Goal: Task Accomplishment & Management: Use online tool/utility

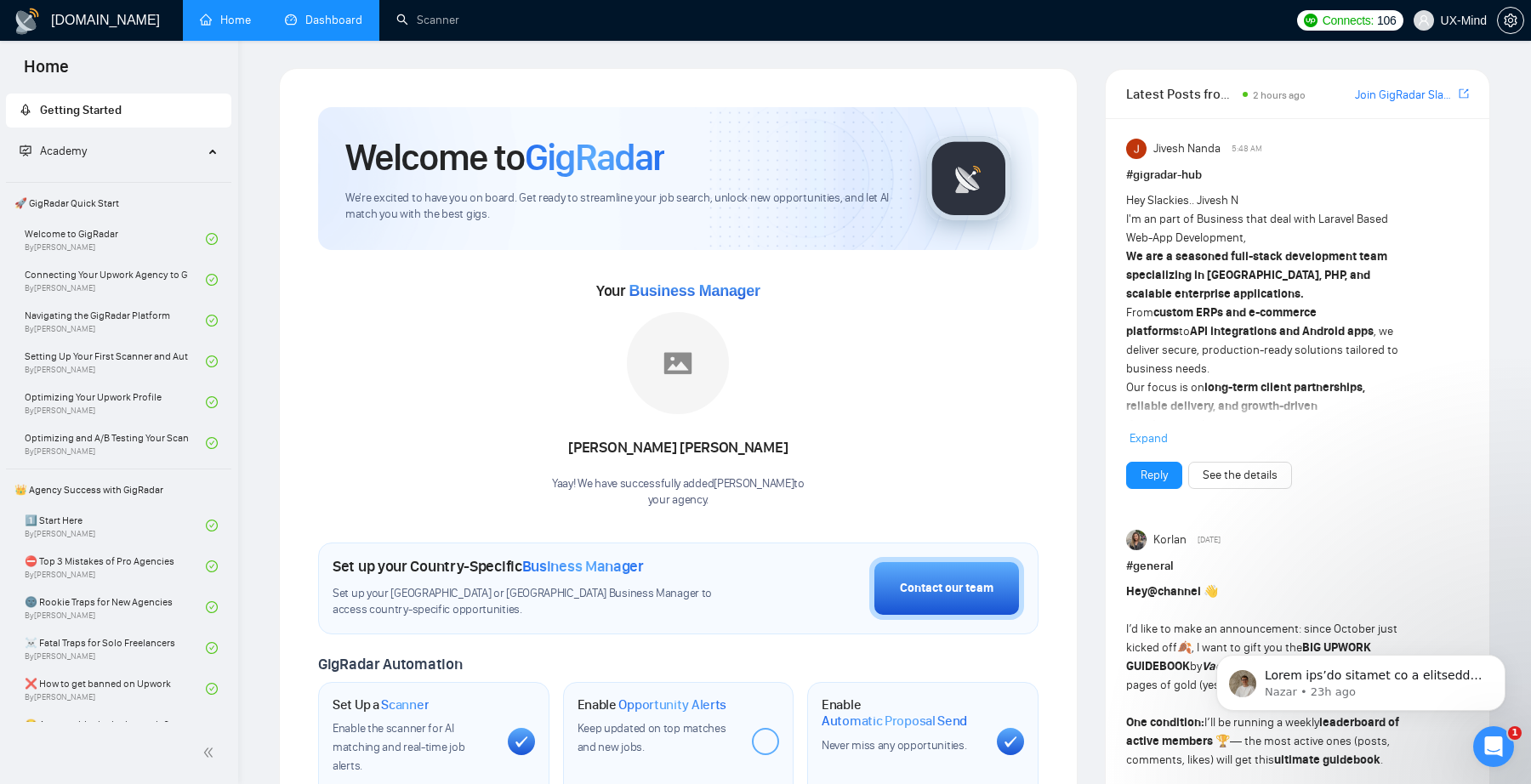
click at [337, 22] on link "Dashboard" at bounding box center [323, 19] width 77 height 15
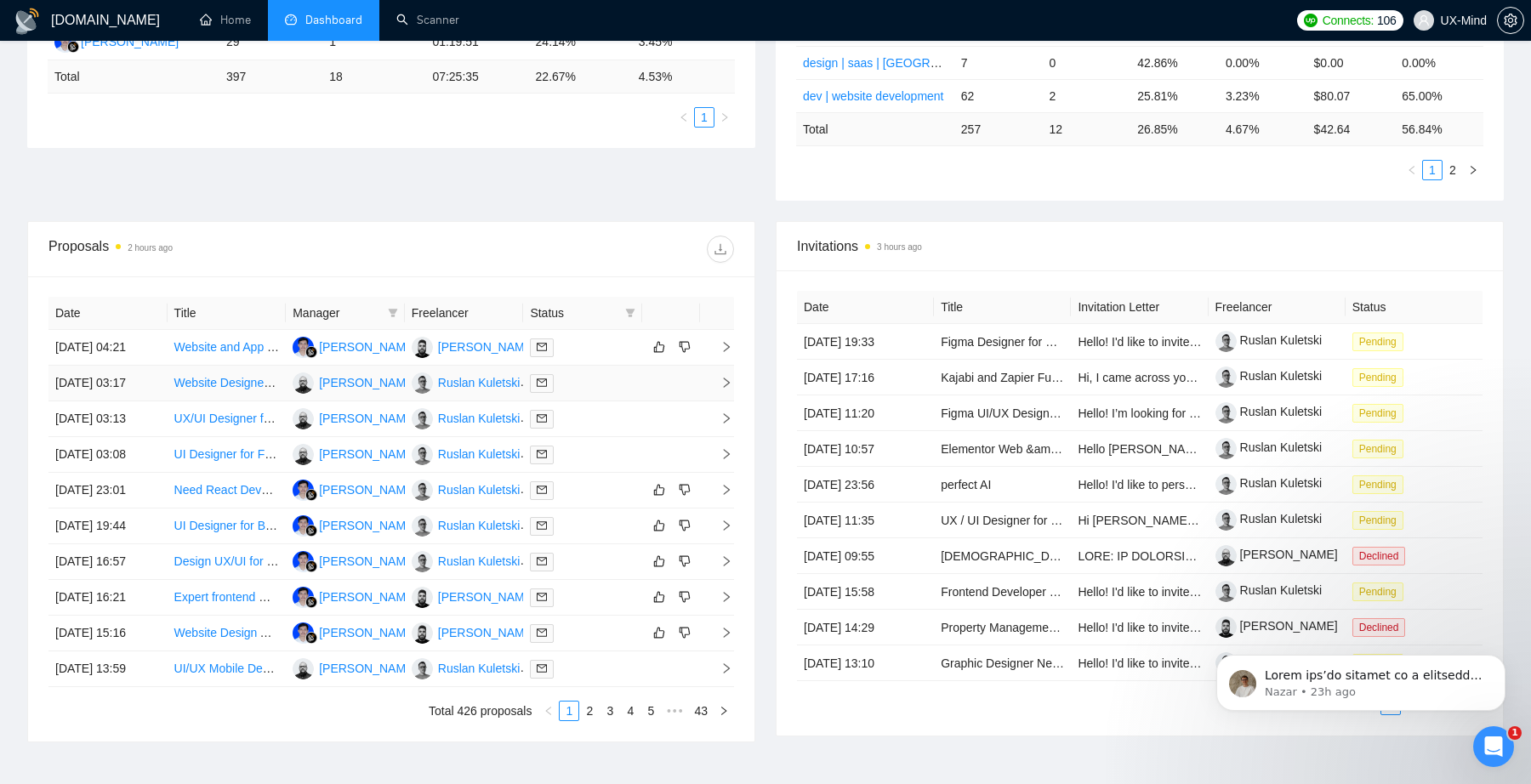
scroll to position [634, 0]
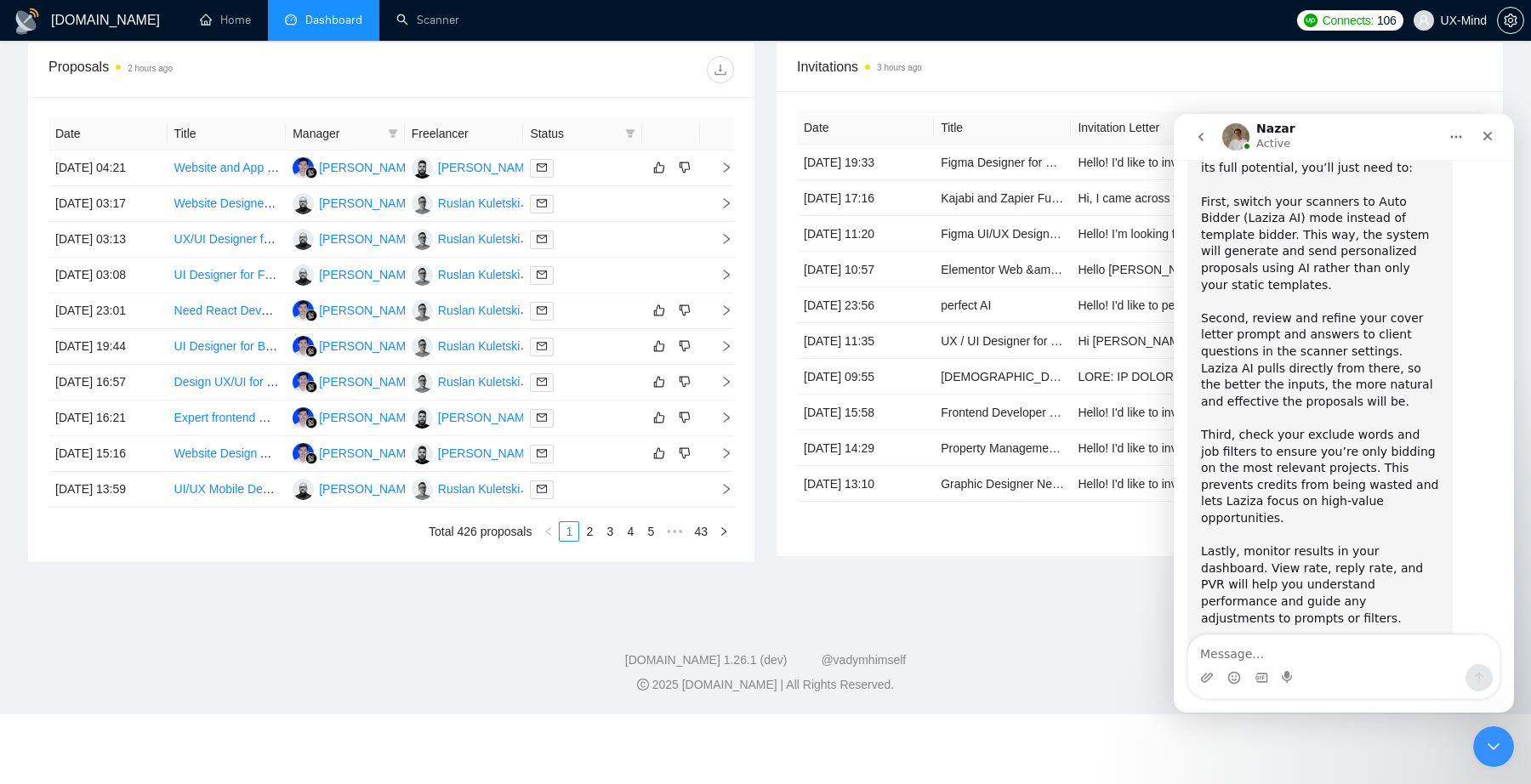
scroll to position [572, 0]
click at [1196, 131] on icon "go back" at bounding box center [1201, 137] width 14 height 14
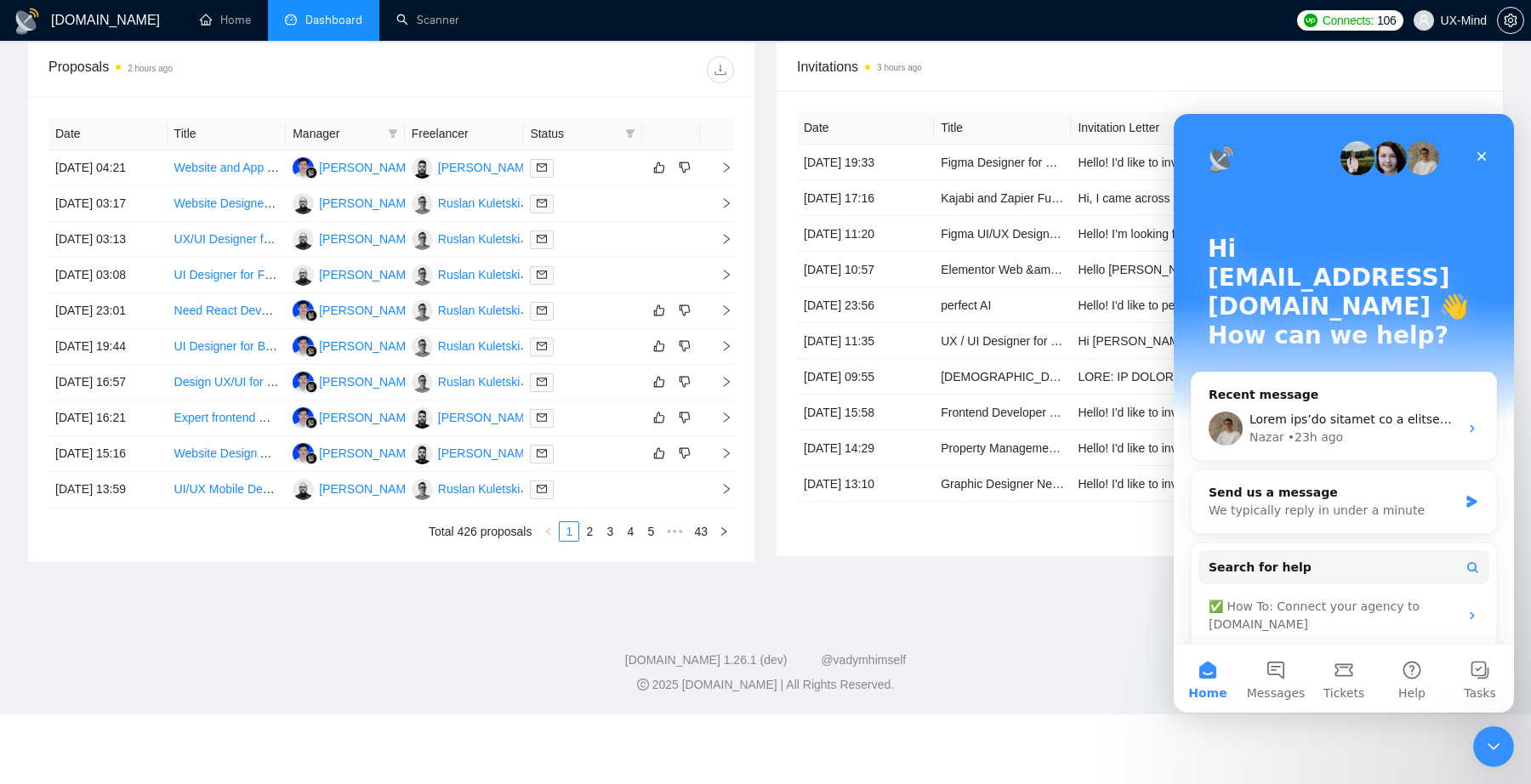
scroll to position [0, 0]
click at [1484, 155] on icon "Close" at bounding box center [1481, 157] width 14 height 14
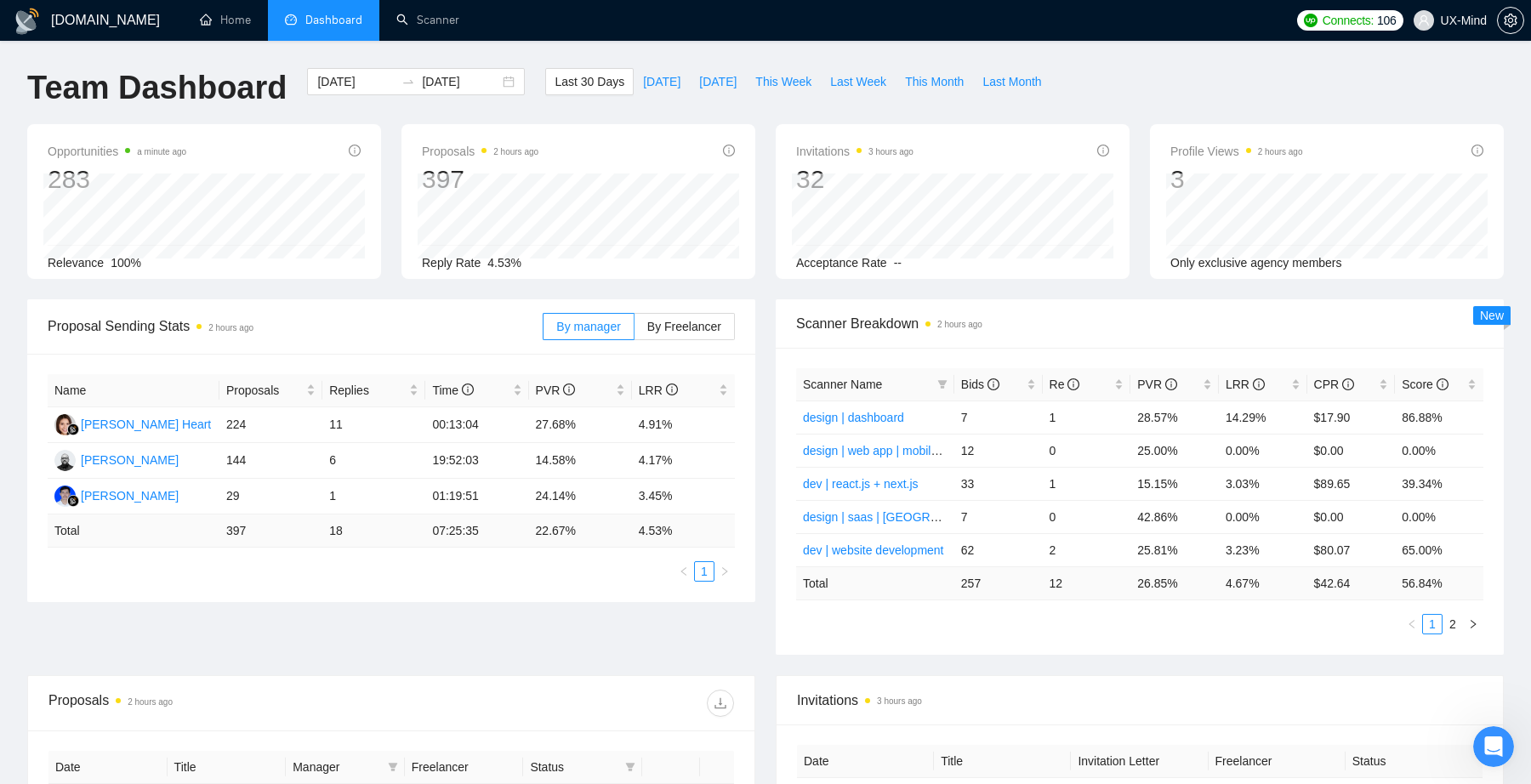
click at [394, 136] on div "Proposals 2 hours ago 397 [DATE] Sent 9 Replied 1 Reply Rate 4.53%" at bounding box center [579, 202] width 374 height 155
click at [565, 108] on div "Last 30 Days [DATE] [DATE] This Week Last Week This Month Last Month" at bounding box center [798, 96] width 526 height 56
click at [421, 26] on link "Scanner" at bounding box center [428, 19] width 63 height 15
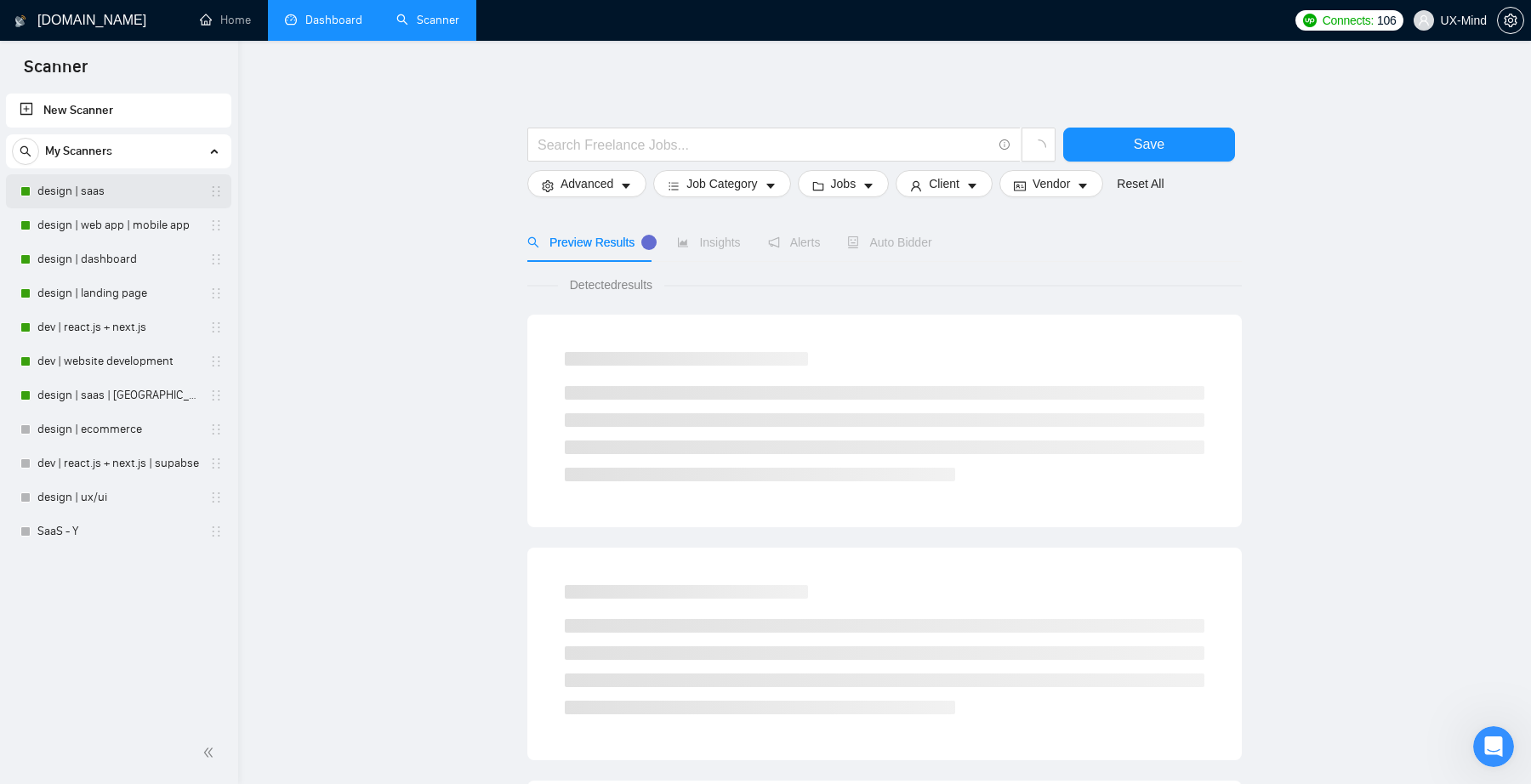
click at [92, 190] on link "design | saas" at bounding box center [118, 191] width 162 height 34
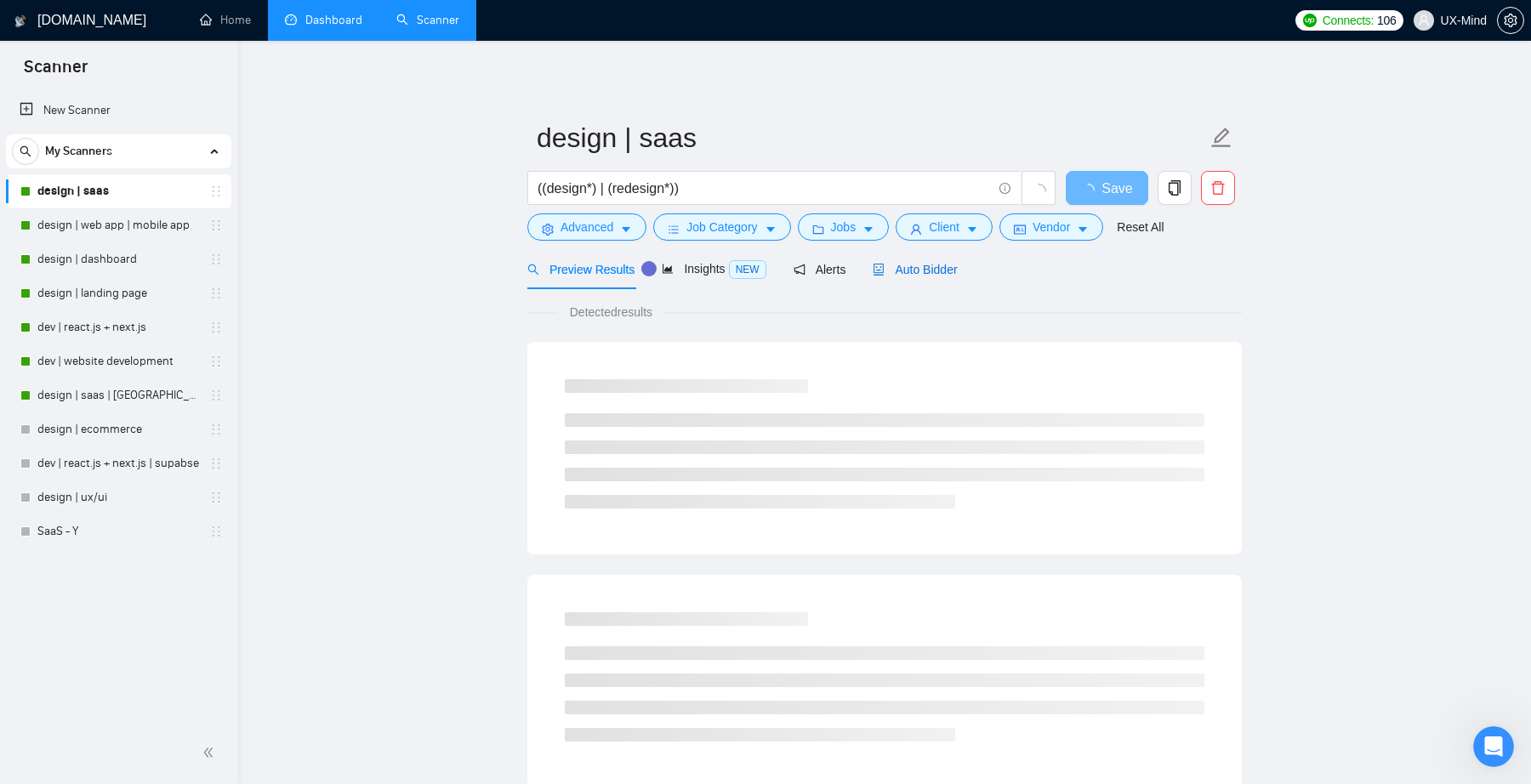
click at [921, 272] on span "Auto Bidder" at bounding box center [915, 270] width 84 height 14
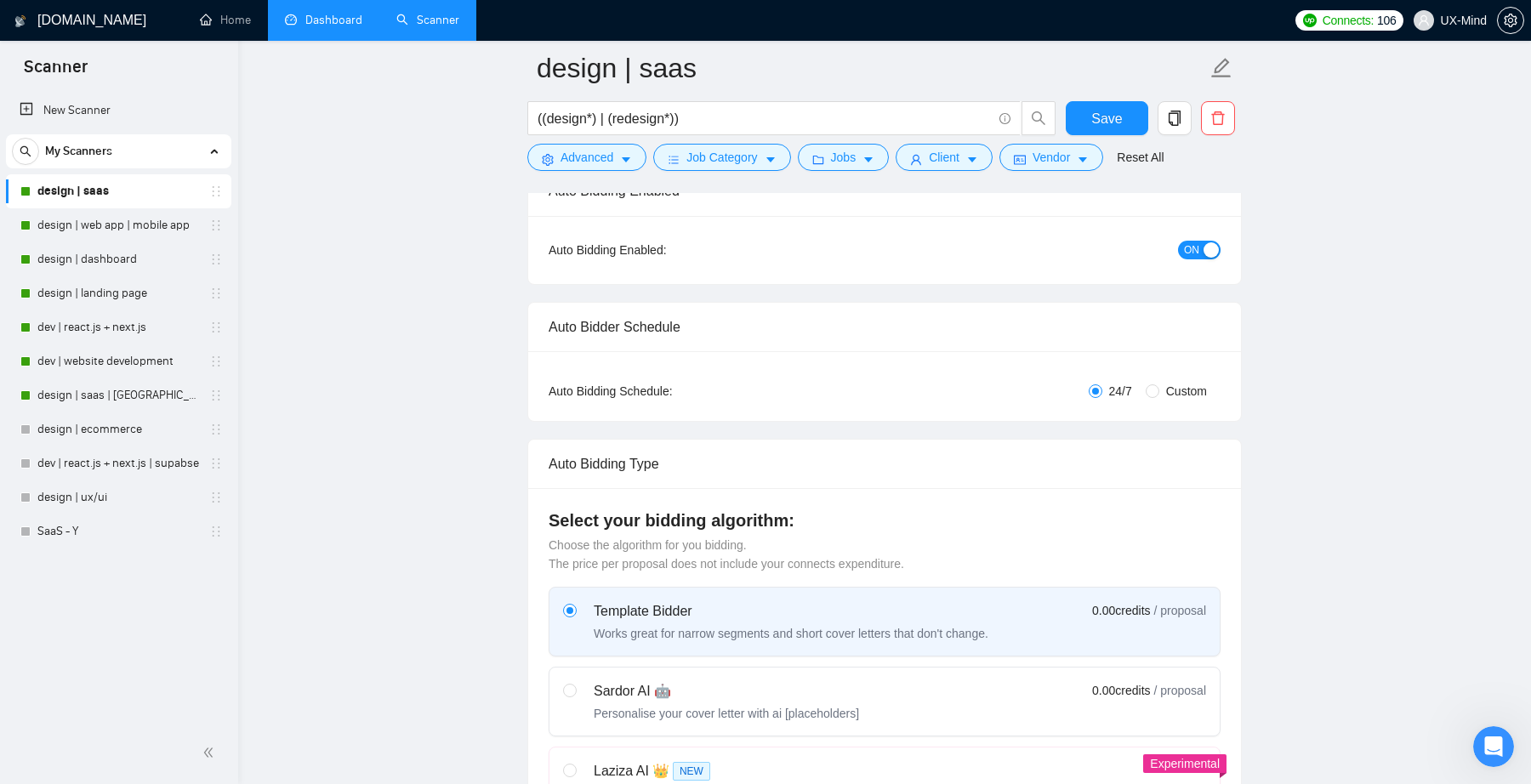
scroll to position [403, 0]
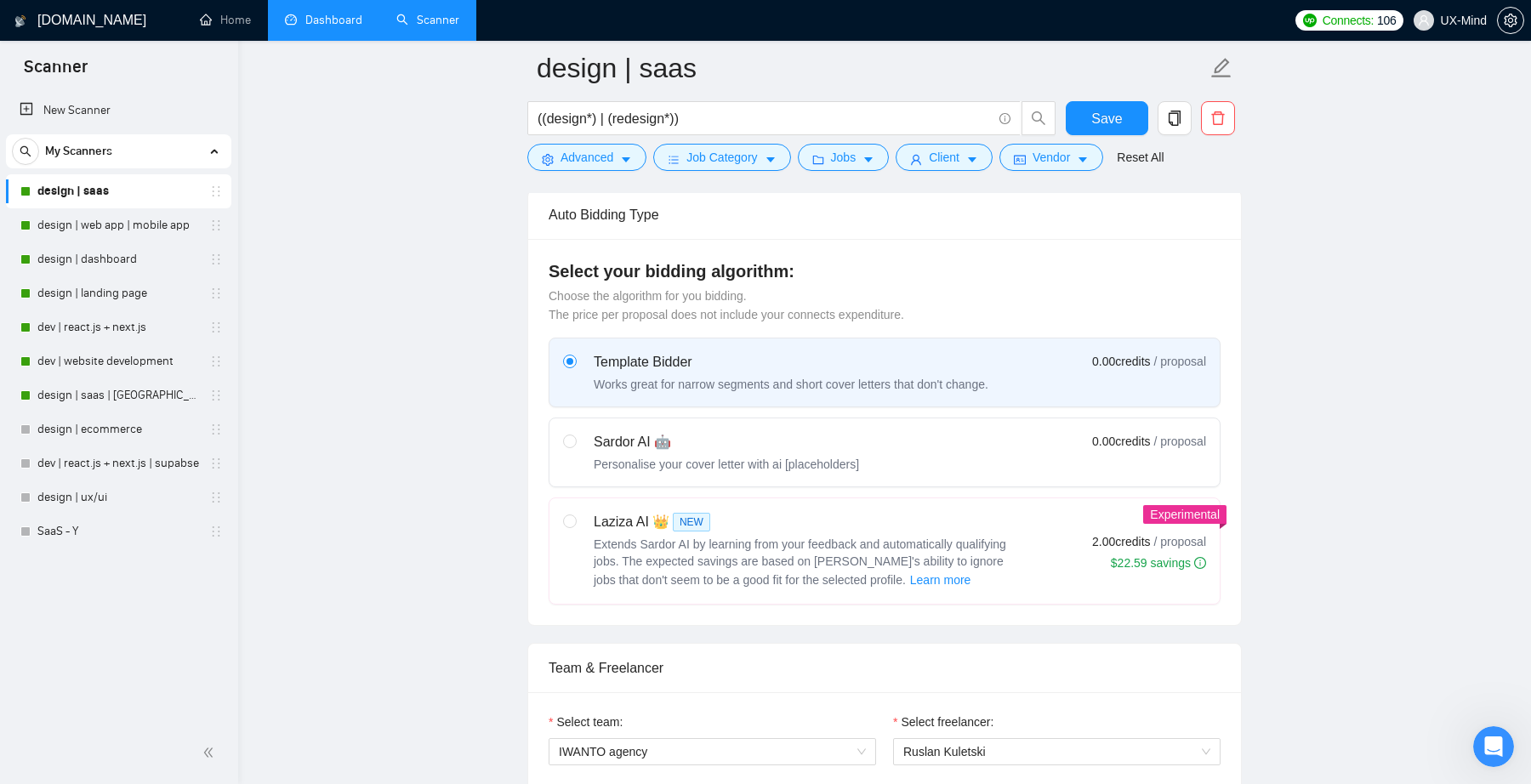
click at [920, 606] on div "Select your bidding algorithm: Choose the algorithm for you bidding. The price …" at bounding box center [884, 431] width 713 height 386
click at [914, 547] on span "Extends Sardor AI by learning from your feedback and automatically qualifying j…" at bounding box center [801, 562] width 413 height 50
click at [575, 527] on input "radio" at bounding box center [569, 520] width 12 height 12
radio input "true"
radio input "false"
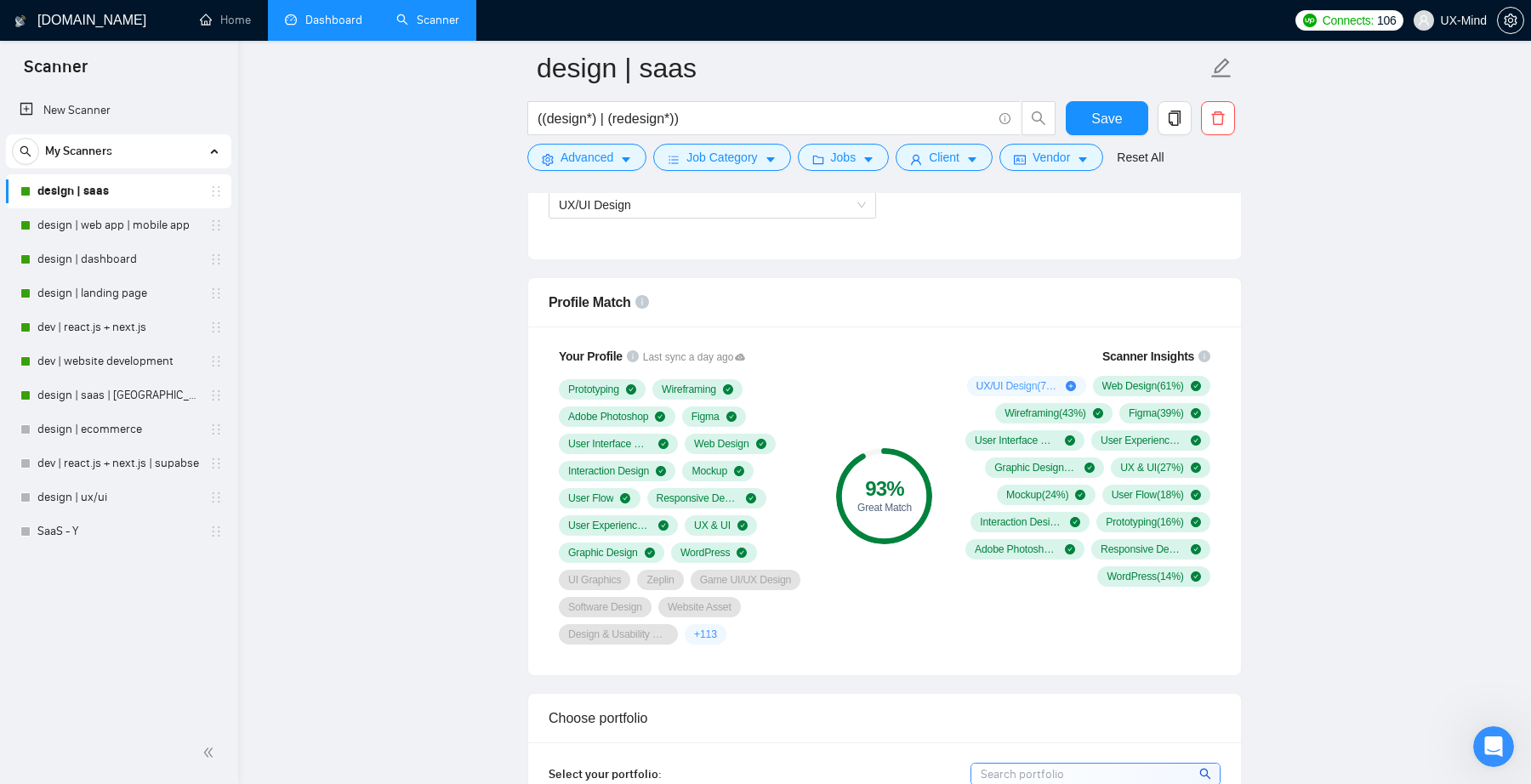
scroll to position [1108, 0]
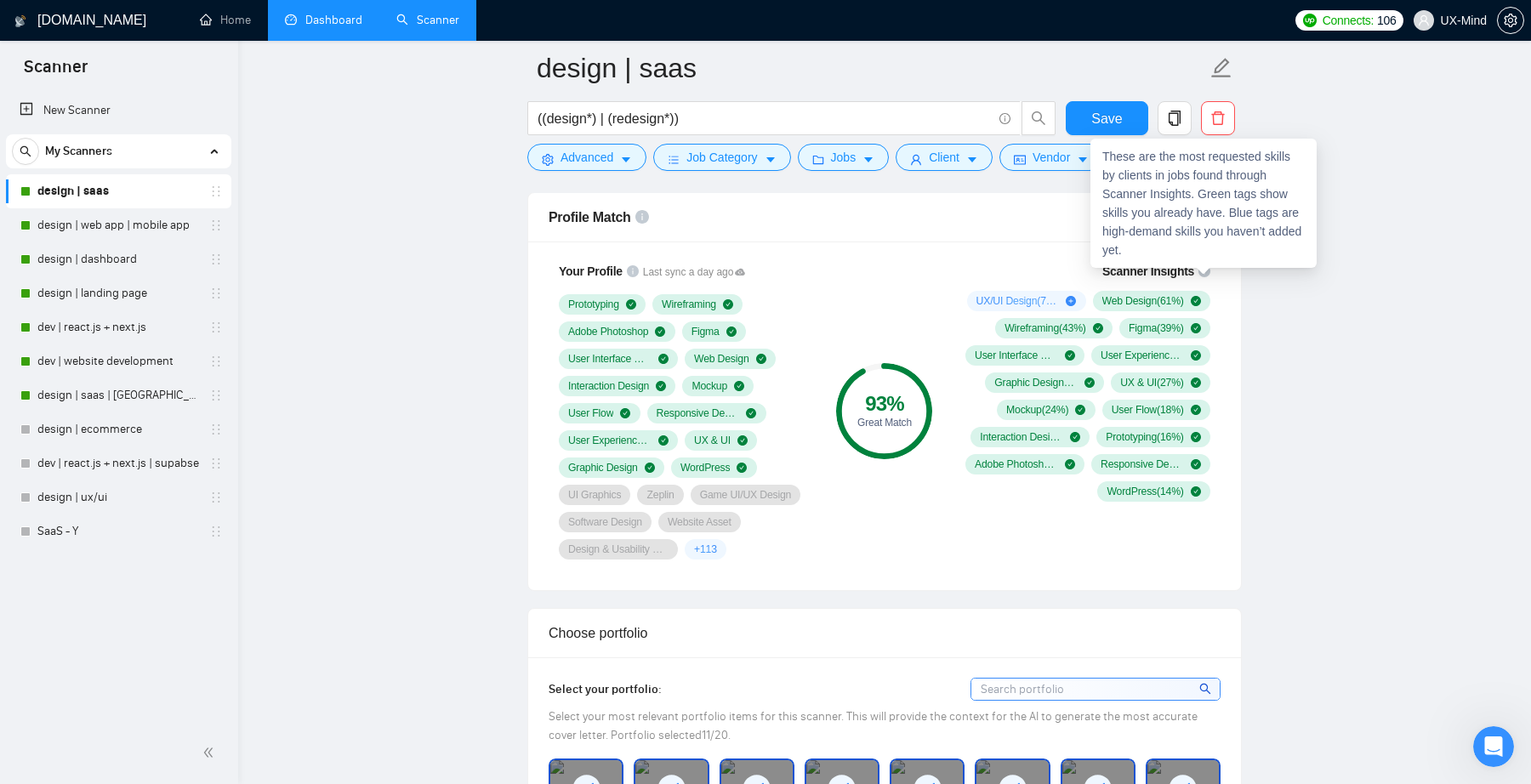
click at [1228, 305] on div "Your Profile Last sync a day ago Prototyping Wireframing Adobe Photoshop Figma …" at bounding box center [884, 416] width 713 height 349
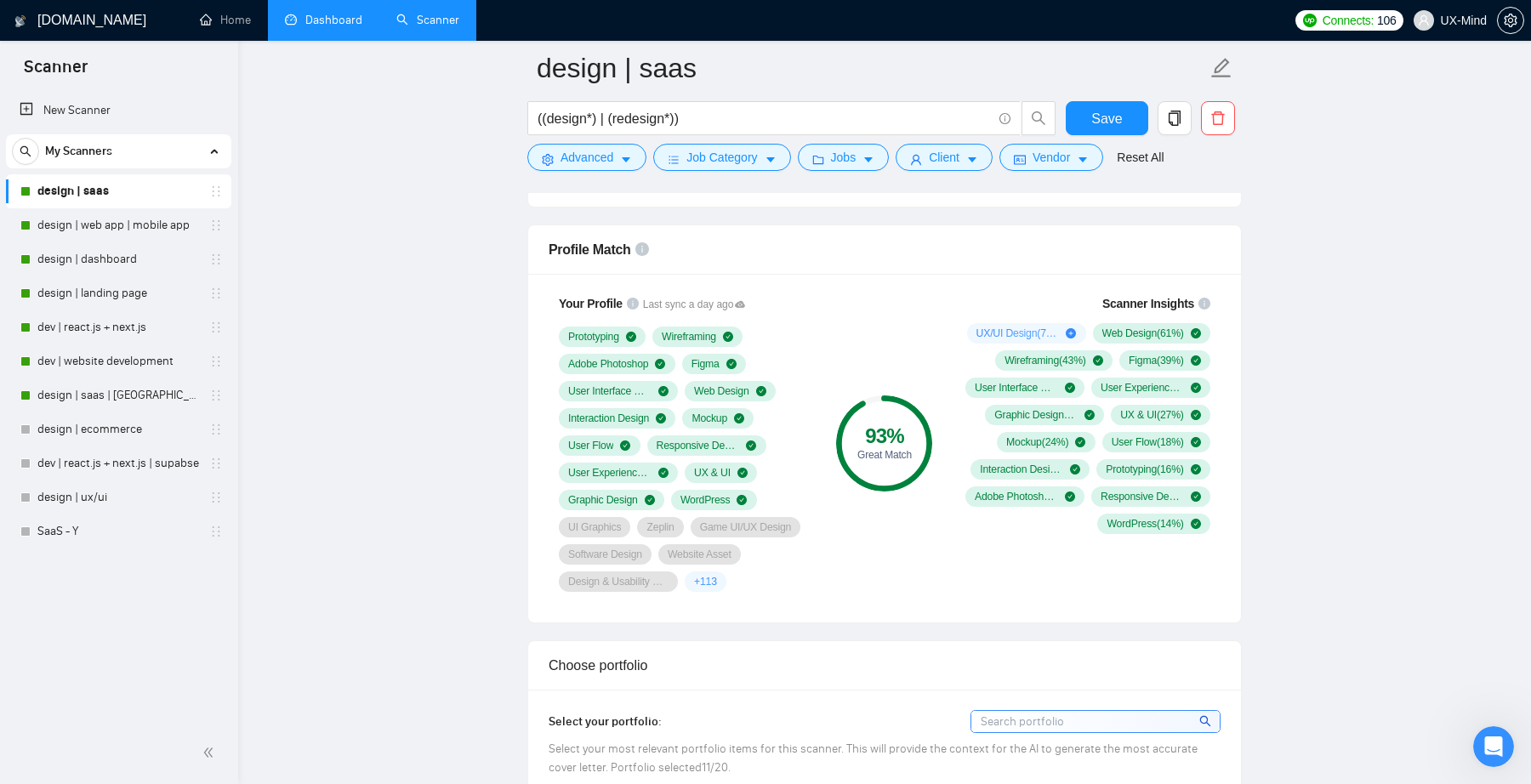
scroll to position [1076, 0]
click at [704, 584] on span "+ 113" at bounding box center [706, 581] width 23 height 14
click at [727, 583] on div "+ 113" at bounding box center [705, 581] width 42 height 20
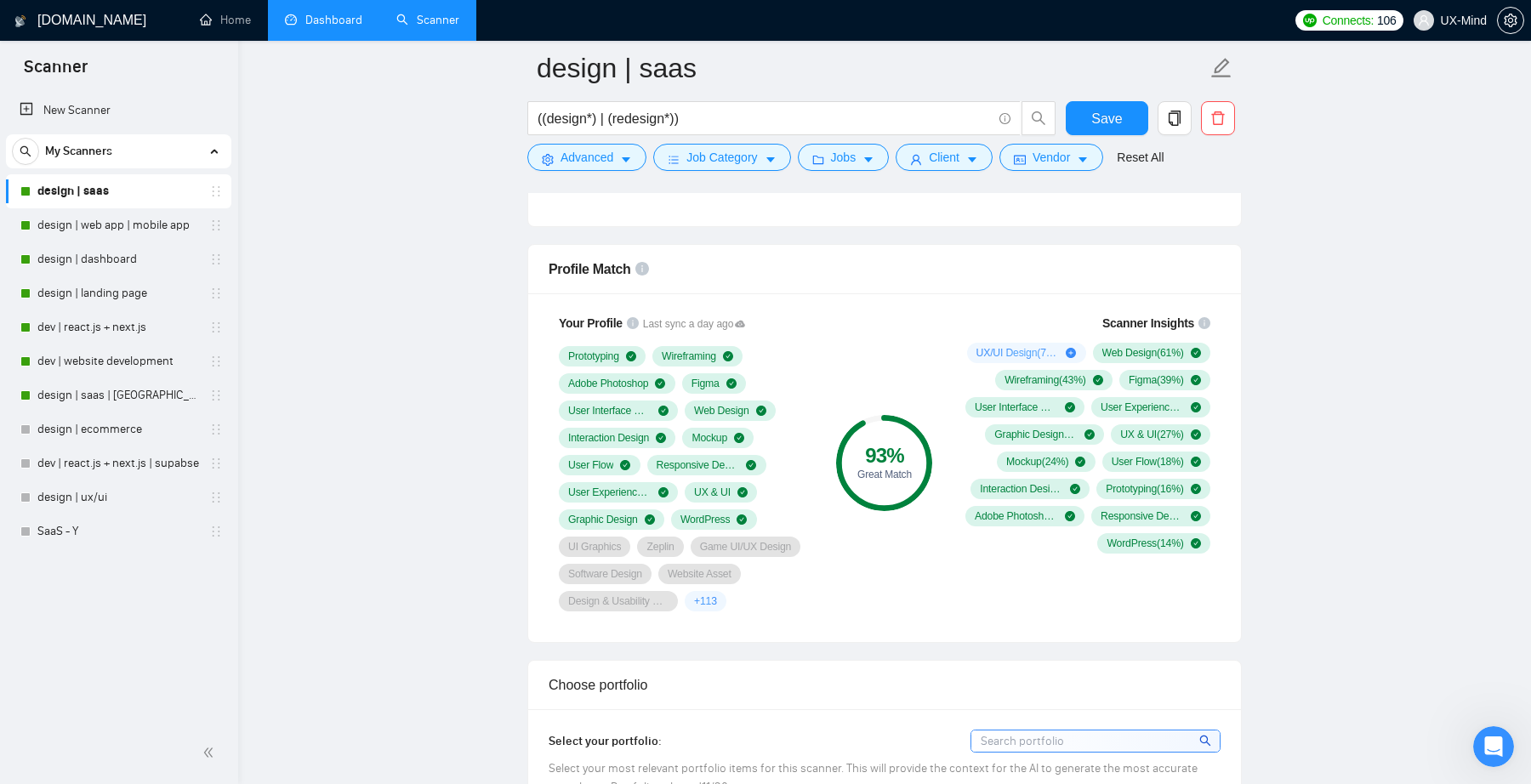
scroll to position [1053, 0]
